Goal: Obtain resource: Obtain resource

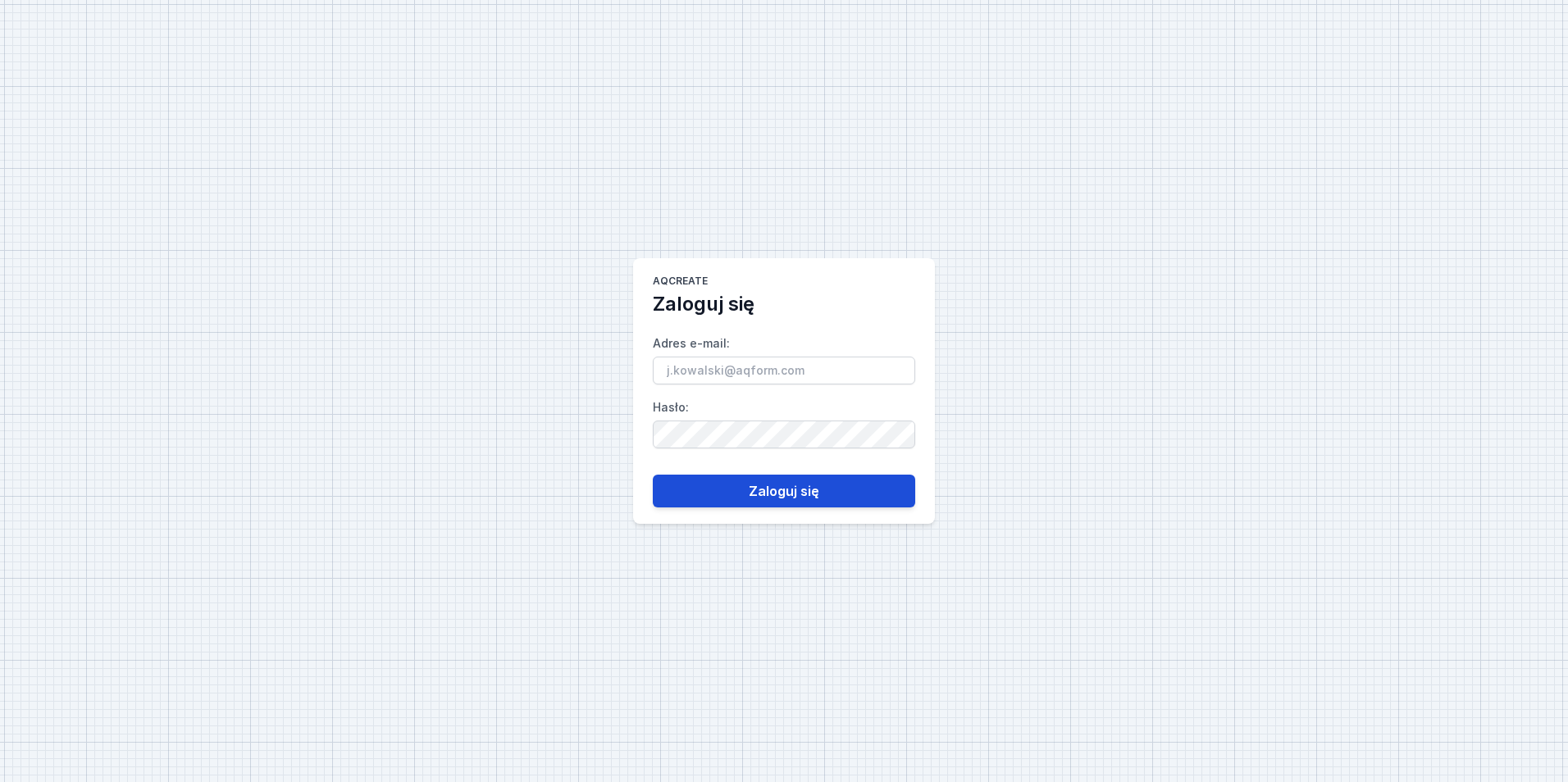
type input "[EMAIL_ADDRESS][PERSON_NAME][DOMAIN_NAME]"
click at [722, 494] on button "Zaloguj się" at bounding box center [784, 491] width 263 height 33
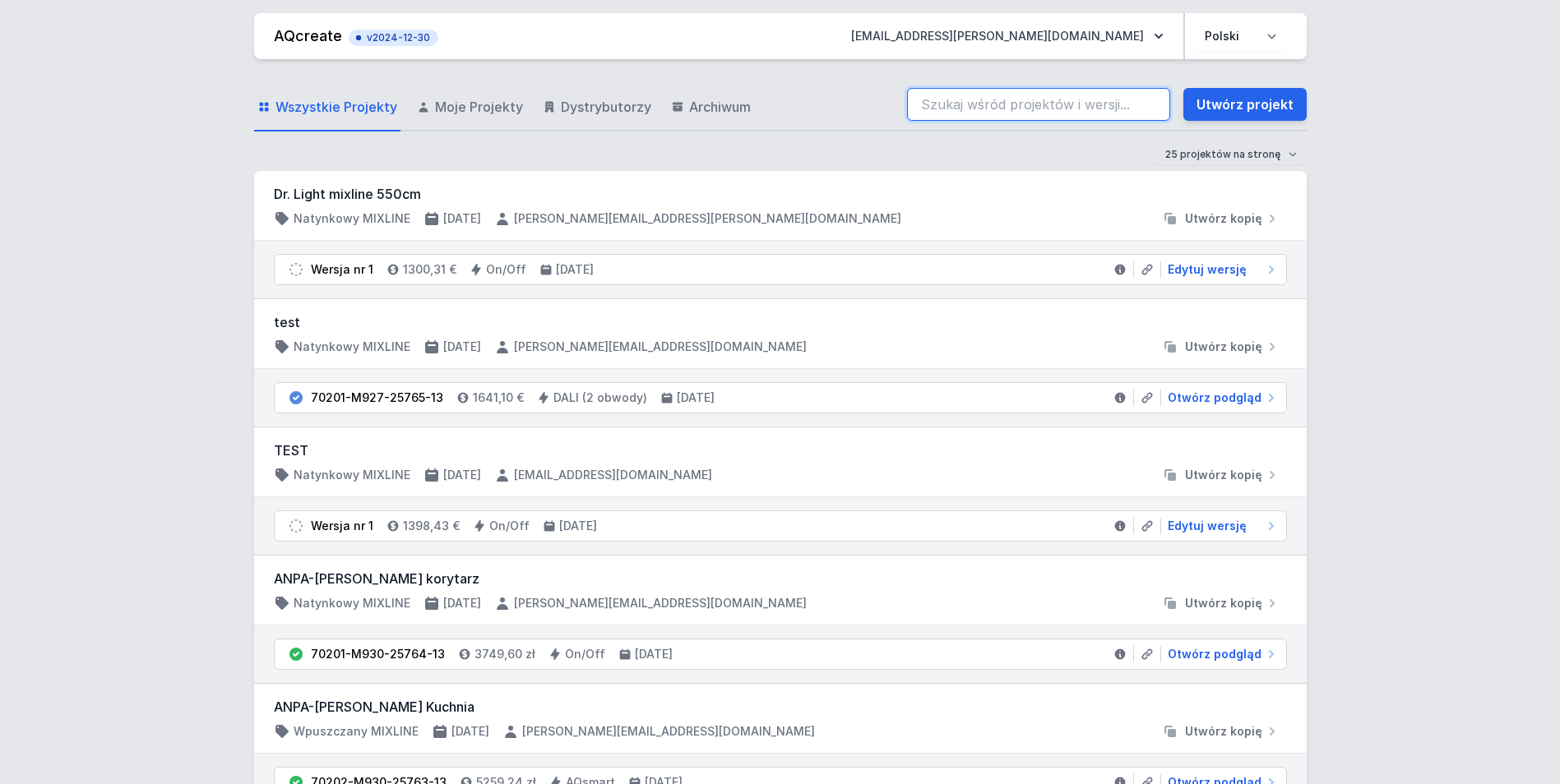
click at [1057, 118] on input "search" at bounding box center [1038, 105] width 263 height 33
paste input "[PERSON_NAME]"
click at [869, 82] on div "Wszystkie Projekty Moje Projekty Dystrybutorzy Archiwum [PERSON_NAME] Utwórz pr…" at bounding box center [780, 105] width 1052 height 52
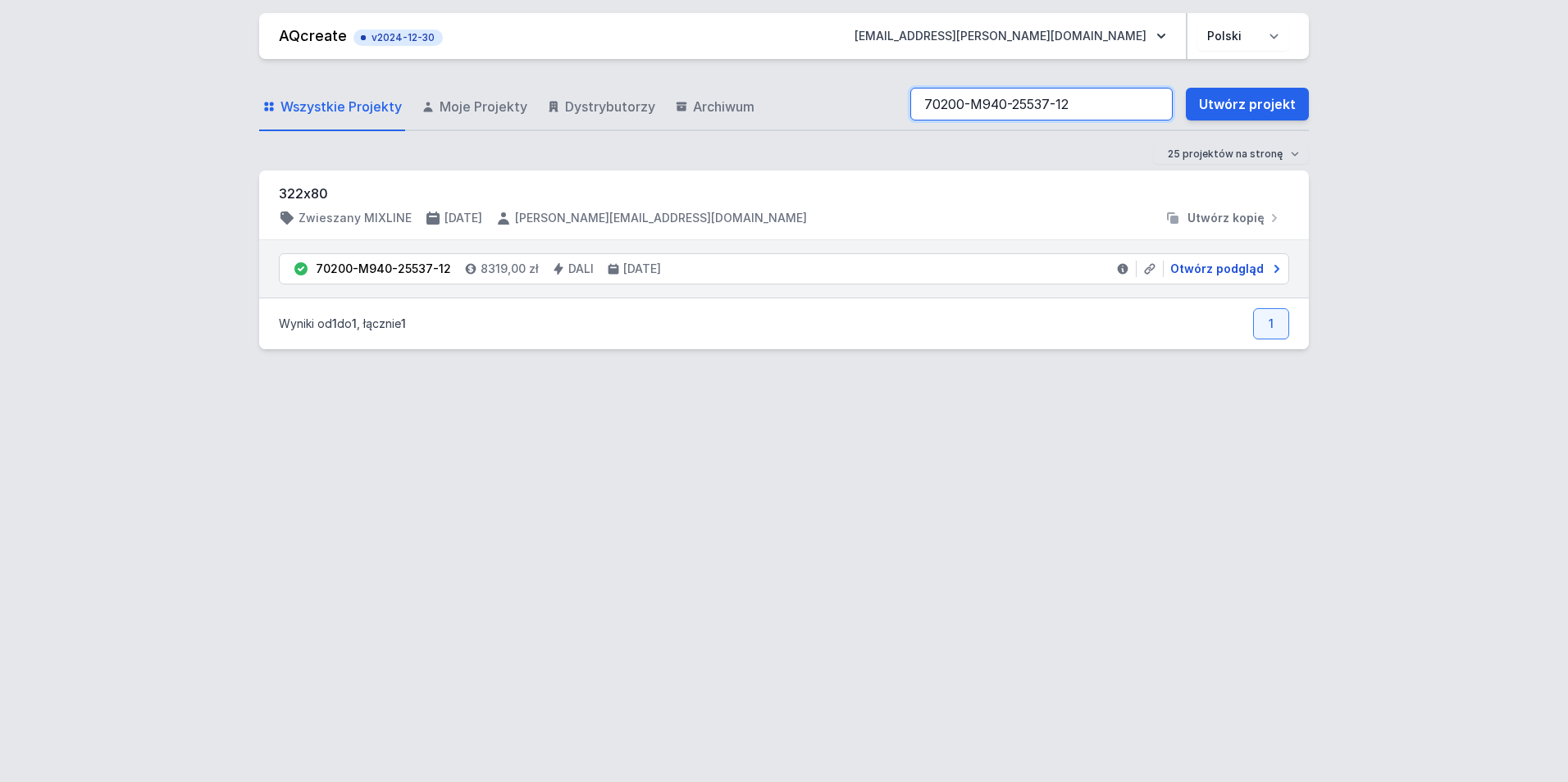
type input "70200-M940-25537-12"
click at [1229, 269] on span "Otwórz podgląd" at bounding box center [1217, 269] width 94 height 17
select select "4000"
select select "4"
select select "2"
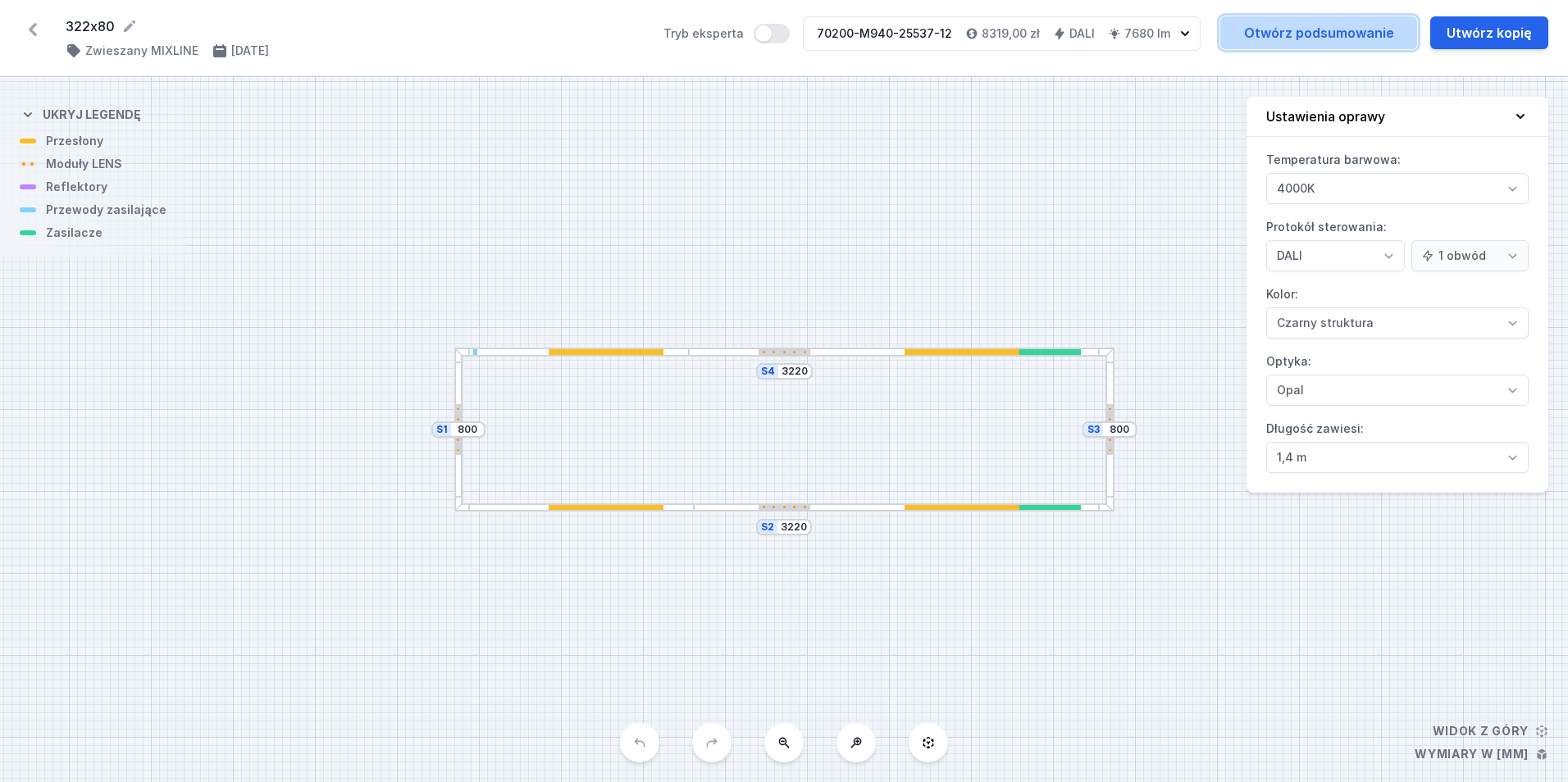
click at [1365, 36] on link "Otwórz podsumowanie" at bounding box center [1319, 33] width 197 height 33
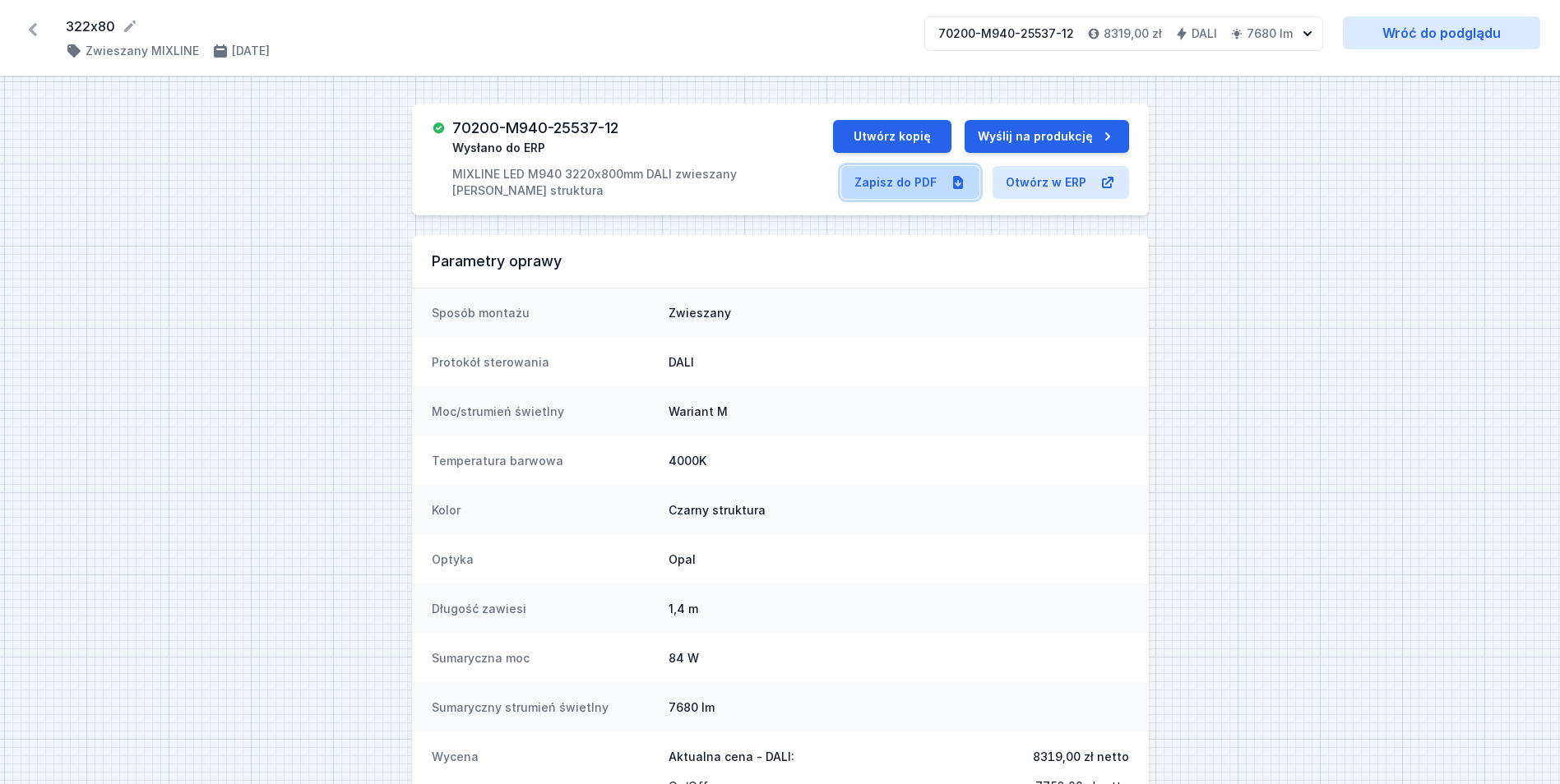
click at [920, 176] on link "Zapisz do PDF" at bounding box center [910, 183] width 138 height 33
